Goal: Transaction & Acquisition: Purchase product/service

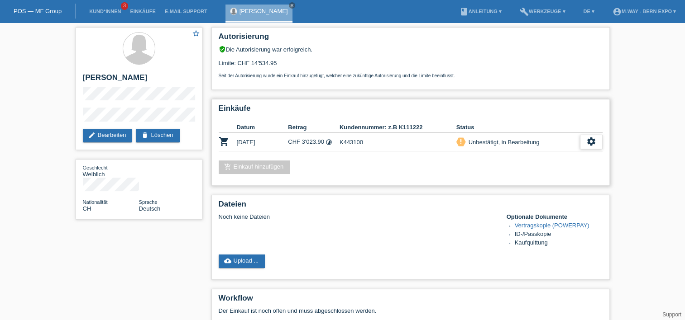
click at [595, 142] on icon "settings" at bounding box center [591, 142] width 10 height 10
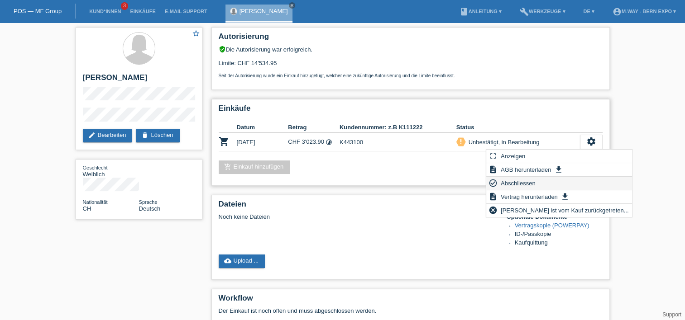
click at [512, 182] on span "Abschliessen" at bounding box center [518, 183] width 38 height 11
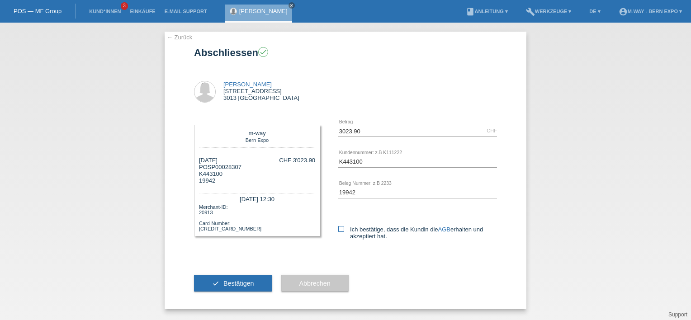
click at [347, 230] on label "Ich bestätige, dass die Kundin die AGB erhalten und akzeptiert hat." at bounding box center [417, 233] width 159 height 14
click at [344, 230] on input "Ich bestätige, dass die Kundin die AGB erhalten und akzeptiert hat." at bounding box center [341, 229] width 6 height 6
checkbox input "true"
click at [232, 285] on span "Bestätigen" at bounding box center [239, 283] width 31 height 7
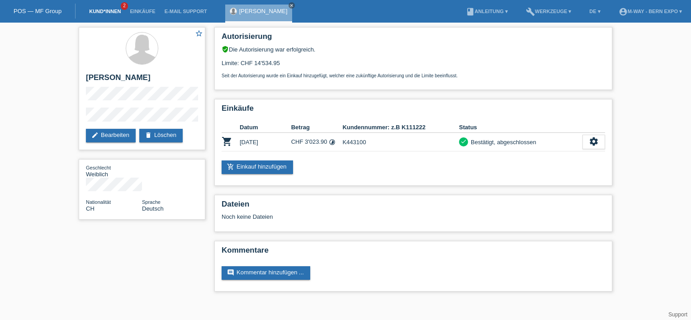
click at [113, 11] on link "Kund*innen" at bounding box center [105, 11] width 41 height 5
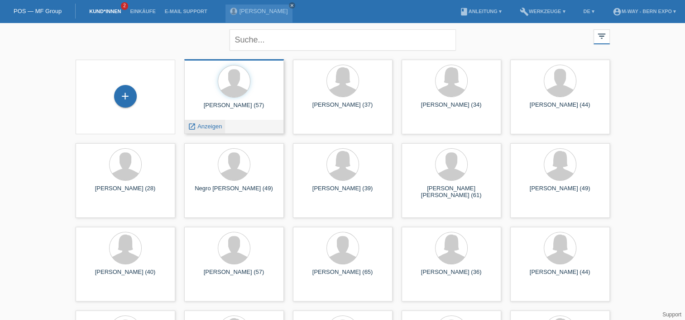
click at [215, 124] on span "Anzeigen" at bounding box center [209, 126] width 24 height 7
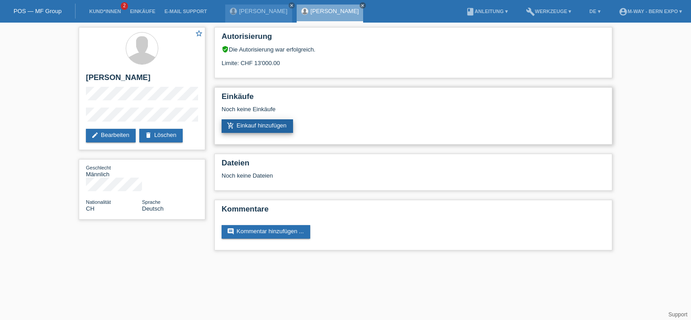
click at [256, 128] on link "add_shopping_cart Einkauf hinzufügen" at bounding box center [257, 126] width 71 height 14
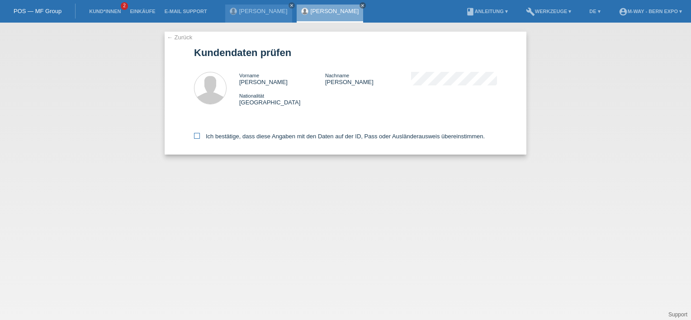
click at [205, 134] on label "Ich bestätige, dass diese Angaben mit den Daten auf der ID, Pass oder Ausländer…" at bounding box center [339, 136] width 291 height 7
click at [200, 134] on input "Ich bestätige, dass diese Angaben mit den Daten auf der ID, Pass oder Ausländer…" at bounding box center [197, 136] width 6 height 6
checkbox input "true"
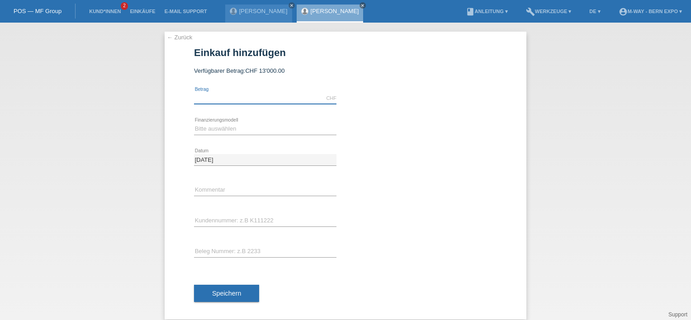
click at [258, 98] on input "text" at bounding box center [265, 98] width 143 height 11
type input "1999.00"
click at [240, 129] on select "Bitte auswählen Fixe Raten Kauf auf Rechnung mit Teilzahlungsoption" at bounding box center [265, 129] width 143 height 11
select select "77"
click at [194, 124] on select "Bitte auswählen Fixe Raten Kauf auf Rechnung mit Teilzahlungsoption" at bounding box center [265, 129] width 143 height 11
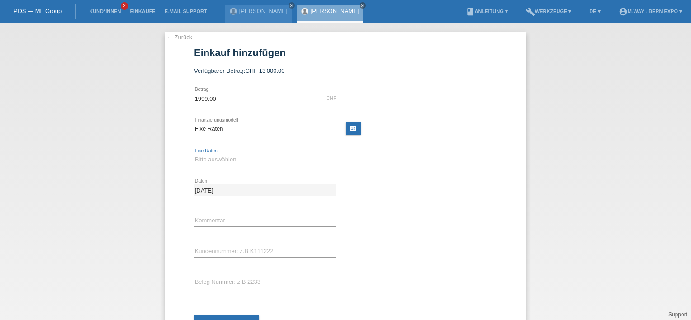
click at [235, 161] on select "Bitte auswählen 4 Raten 5 Raten 6 Raten 7 Raten 8 Raten 9 Raten 10 Raten 11 Rat…" at bounding box center [265, 159] width 143 height 11
select select "202"
click at [194, 154] on select "Bitte auswählen 4 Raten 5 Raten 6 Raten 7 Raten 8 Raten 9 Raten 10 Raten 11 Rat…" at bounding box center [265, 159] width 143 height 11
click at [229, 248] on input "text" at bounding box center [265, 251] width 143 height 11
type input "W102533"
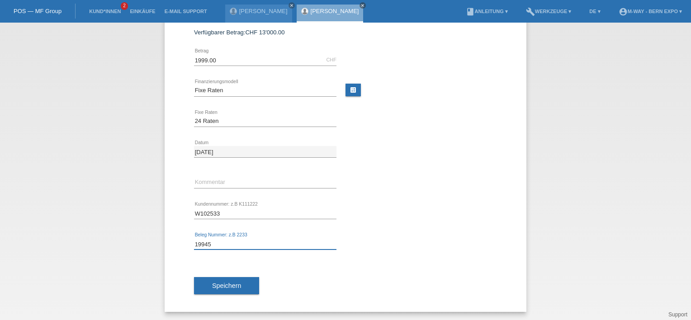
scroll to position [25, 0]
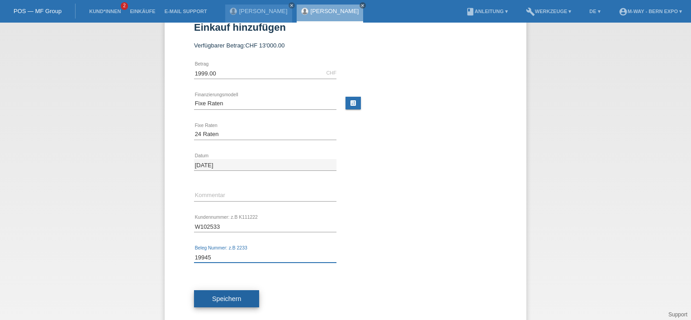
type input "19945"
click at [219, 294] on button "Speichern" at bounding box center [226, 298] width 65 height 17
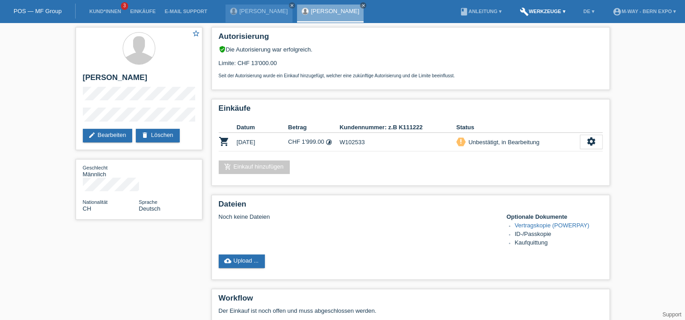
click at [552, 12] on link "build Werkzeuge ▾" at bounding box center [542, 11] width 55 height 5
click at [526, 38] on span "Raten-Kalkulator" at bounding box center [538, 35] width 47 height 11
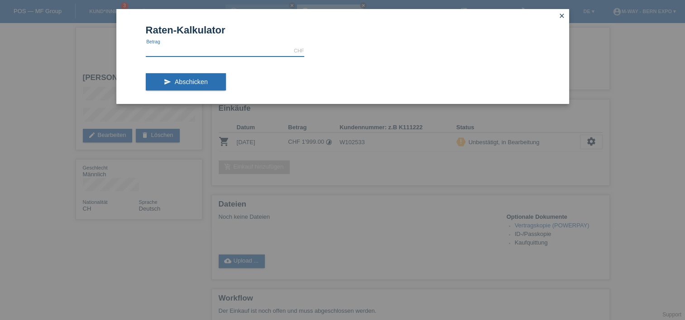
click at [277, 51] on input "text" at bounding box center [225, 50] width 158 height 11
type input "1999.00"
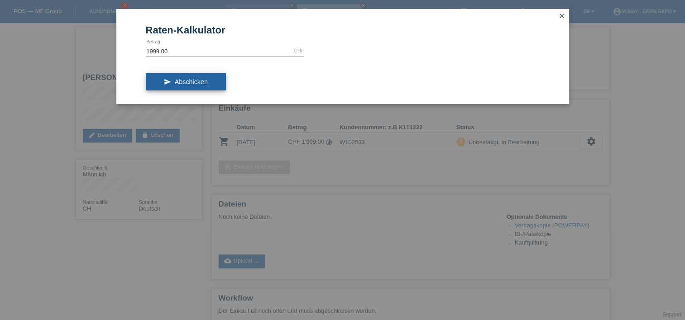
click at [189, 81] on span "Abschicken" at bounding box center [191, 81] width 33 height 7
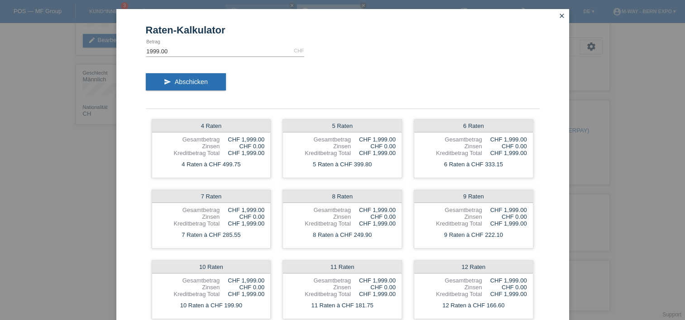
click at [558, 20] on link "close" at bounding box center [562, 16] width 12 height 10
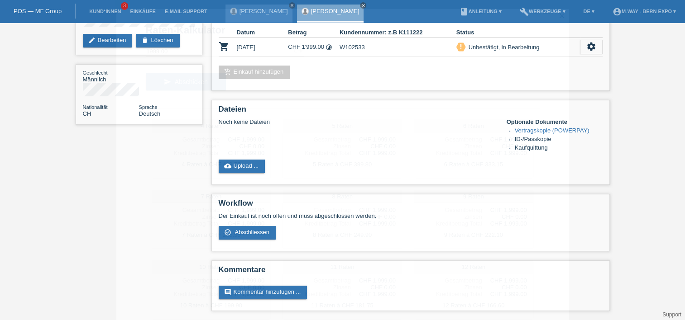
click at [552, 14] on link "build Werkzeuge ▾" at bounding box center [542, 11] width 55 height 5
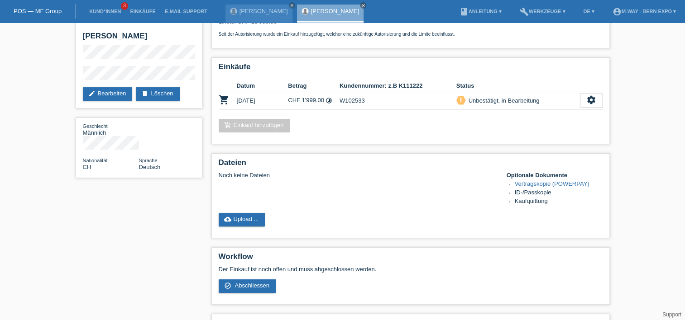
scroll to position [41, 0]
click at [583, 100] on div "settings" at bounding box center [591, 101] width 23 height 14
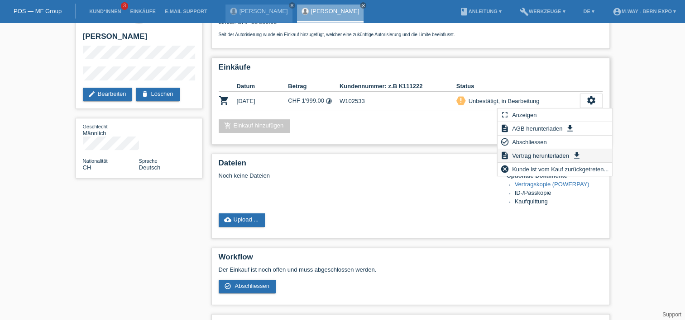
click at [529, 156] on span "Vertrag herunterladen" at bounding box center [540, 155] width 60 height 11
